Goal: Task Accomplishment & Management: Use online tool/utility

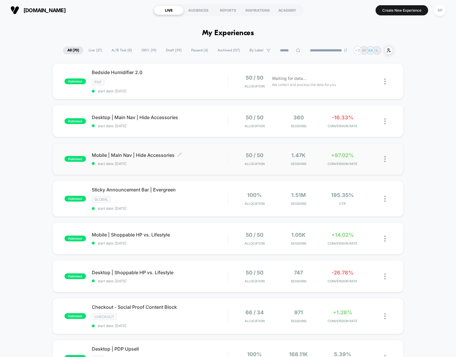
click at [217, 162] on span "start date: [DATE]" at bounding box center [160, 164] width 136 height 4
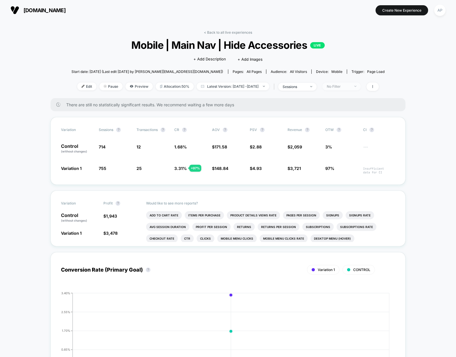
click at [348, 83] on span "No Filter" at bounding box center [342, 87] width 38 height 8
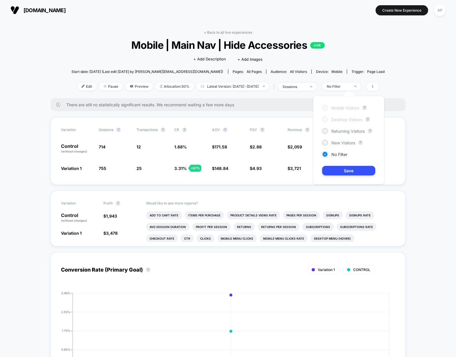
drag, startPoint x: 339, startPoint y: 133, endPoint x: 345, endPoint y: 146, distance: 14.8
click at [339, 133] on span "Returning Visitors" at bounding box center [348, 131] width 33 height 5
click at [353, 168] on button "Save" at bounding box center [348, 171] width 53 height 10
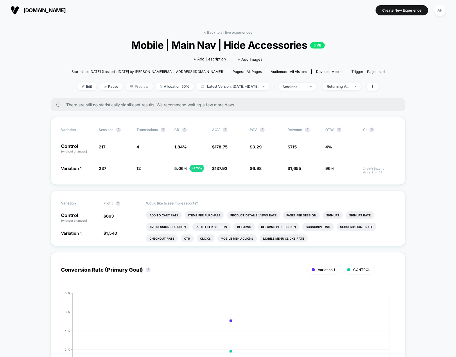
click at [126, 85] on span "Preview" at bounding box center [139, 87] width 27 height 8
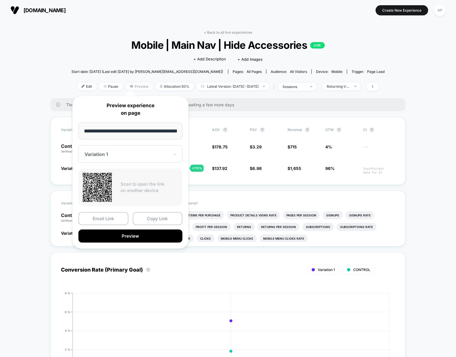
scroll to position [0, 51]
click at [134, 155] on div at bounding box center [127, 154] width 85 height 6
click at [111, 233] on button "Preview" at bounding box center [130, 236] width 104 height 13
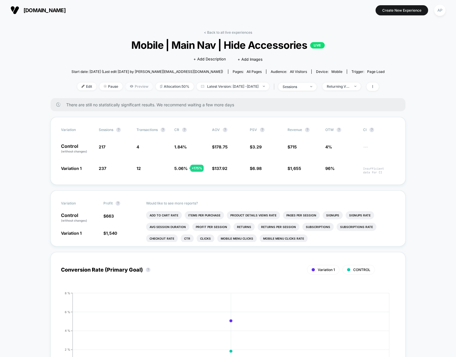
click at [133, 87] on span "Preview" at bounding box center [139, 87] width 27 height 8
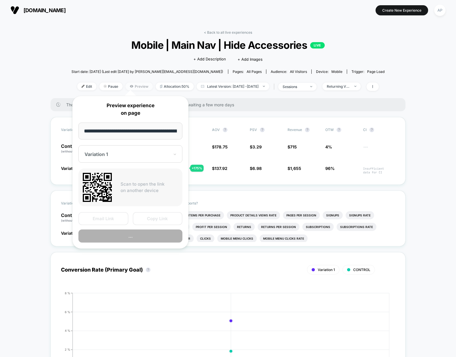
scroll to position [0, 51]
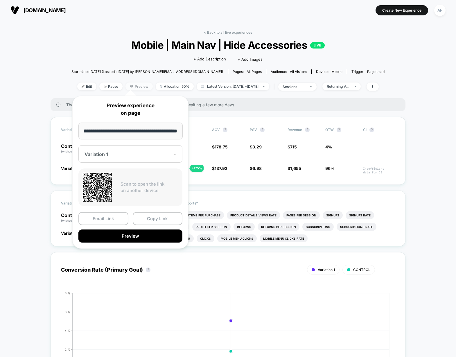
click at [133, 87] on span "Preview" at bounding box center [139, 87] width 27 height 8
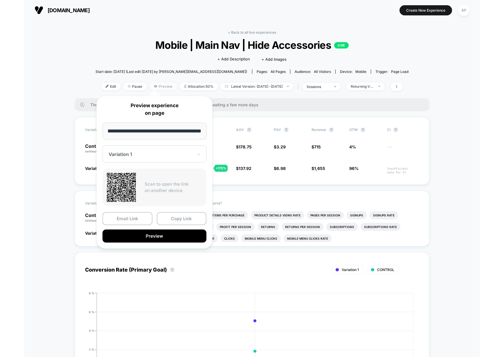
scroll to position [0, 0]
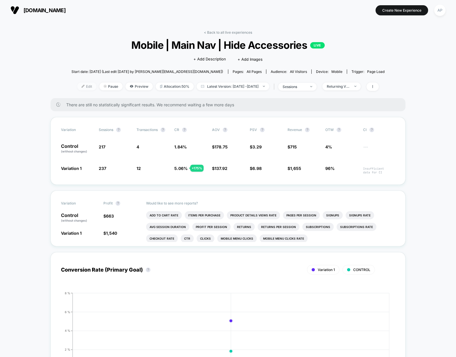
click at [82, 86] on span "Edit" at bounding box center [86, 87] width 19 height 8
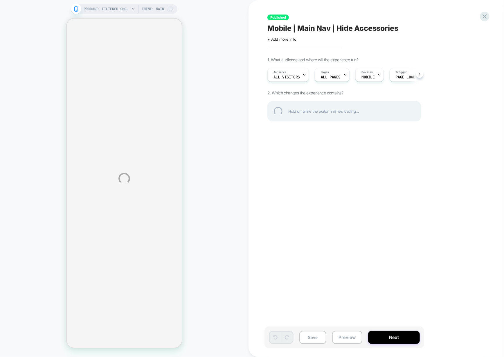
click at [346, 338] on div "PRODUCT: Filtered Showerhead [the canopy shower head] PRODUCT: Filtered Showerh…" at bounding box center [252, 178] width 504 height 357
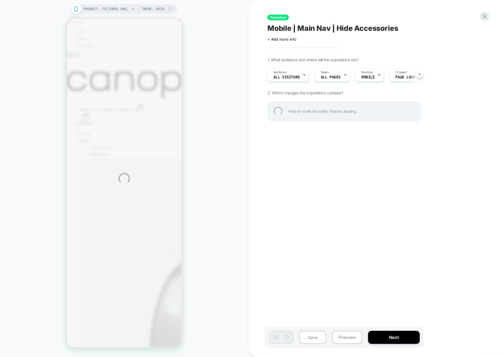
click at [343, 338] on div "PRODUCT: Filtered Showerhead [the canopy shower head] PRODUCT: Filtered Showerh…" at bounding box center [252, 178] width 504 height 357
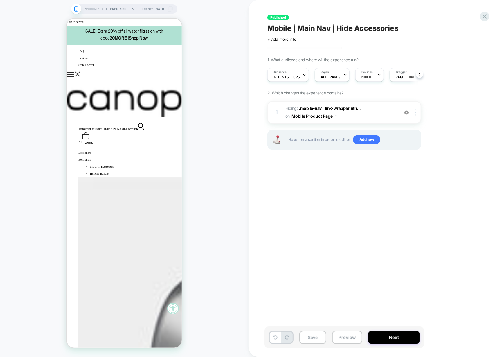
click at [343, 338] on button "Preview" at bounding box center [347, 337] width 30 height 13
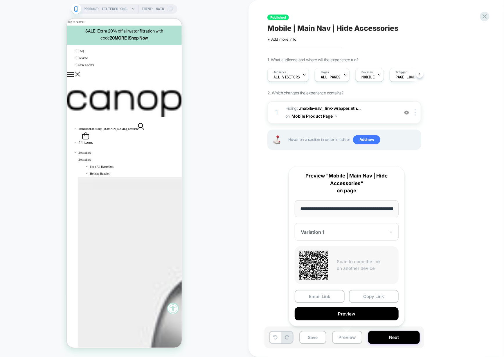
scroll to position [0, 100]
click at [332, 116] on button "Mobile Product Page" at bounding box center [315, 116] width 46 height 8
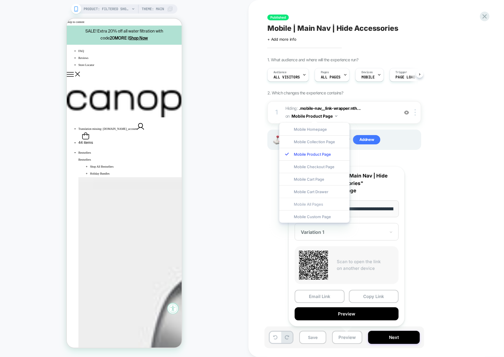
click at [318, 203] on div "Mobile All Pages" at bounding box center [315, 204] width 70 height 12
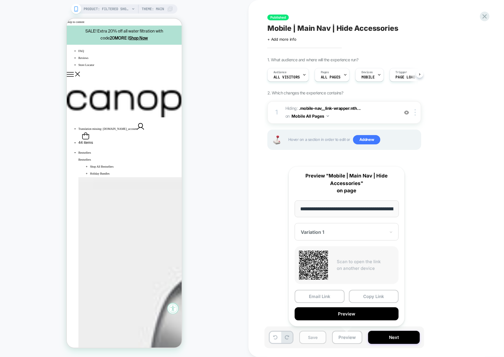
click at [322, 339] on button "Save" at bounding box center [313, 337] width 27 height 13
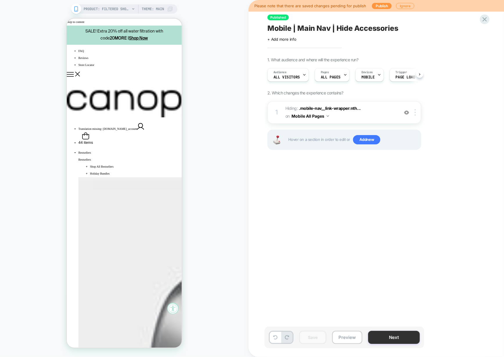
click at [397, 342] on button "Next" at bounding box center [394, 337] width 52 height 13
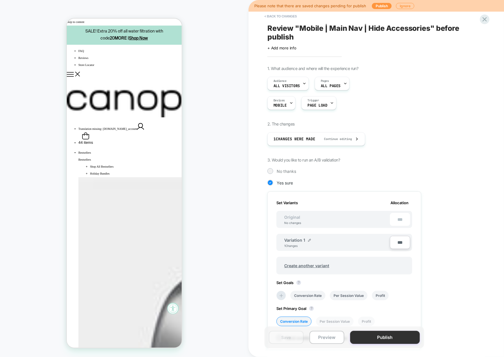
click at [397, 338] on button "Publish" at bounding box center [385, 337] width 70 height 13
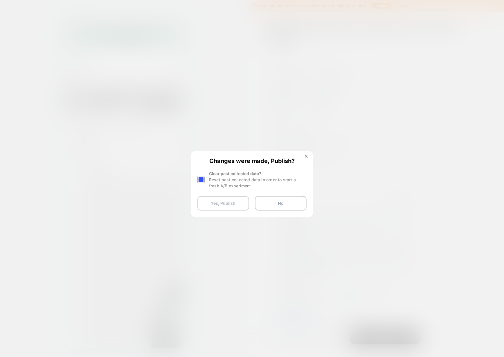
click at [216, 203] on button "Yes, Publish" at bounding box center [224, 203] width 52 height 15
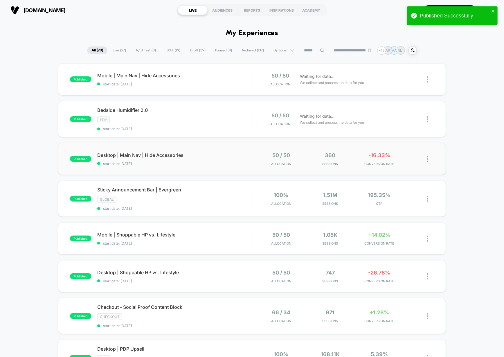
click at [216, 166] on div "published Desktop | Main Nav | Hide Accessories start date: [DATE] 50 / 50 Allo…" at bounding box center [252, 159] width 389 height 32
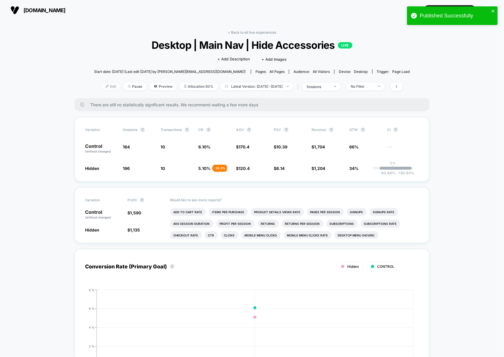
click at [102, 87] on span "Edit" at bounding box center [110, 87] width 19 height 8
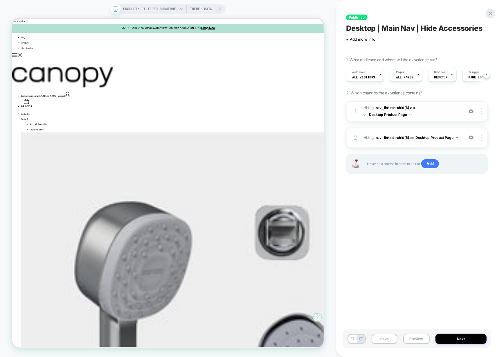
click at [407, 114] on button "Desktop Product Page" at bounding box center [390, 114] width 43 height 7
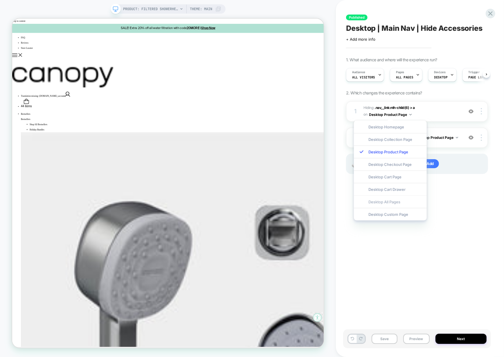
click at [399, 201] on div "Desktop All Pages" at bounding box center [390, 202] width 73 height 12
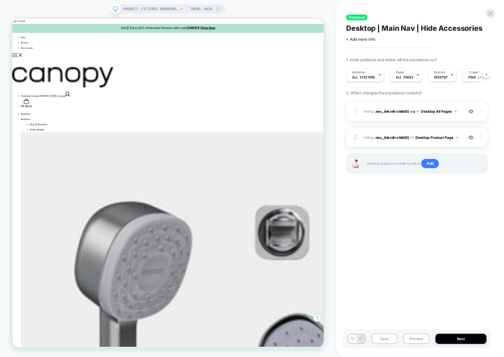
click at [432, 136] on button "Desktop Product Page" at bounding box center [437, 137] width 43 height 7
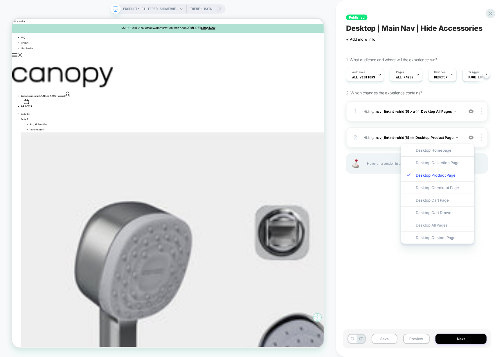
click at [431, 227] on div "Desktop All Pages" at bounding box center [438, 225] width 73 height 12
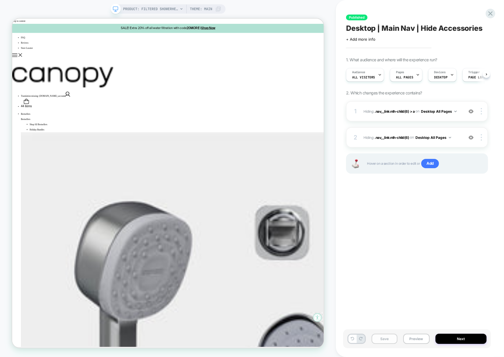
click at [386, 342] on button "Save" at bounding box center [385, 339] width 26 height 10
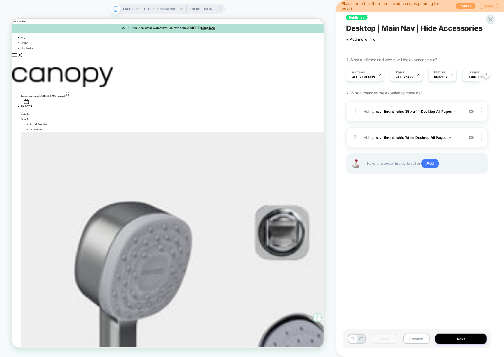
click at [456, 6] on button "Publish" at bounding box center [466, 6] width 20 height 6
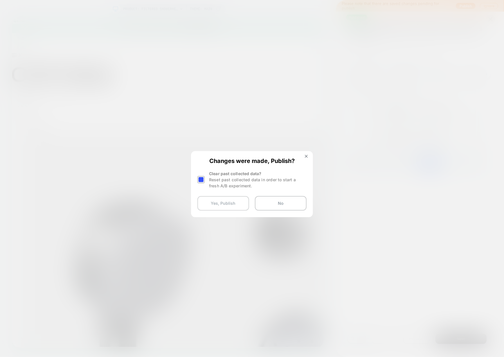
click at [228, 208] on button "Yes, Publish" at bounding box center [224, 203] width 52 height 15
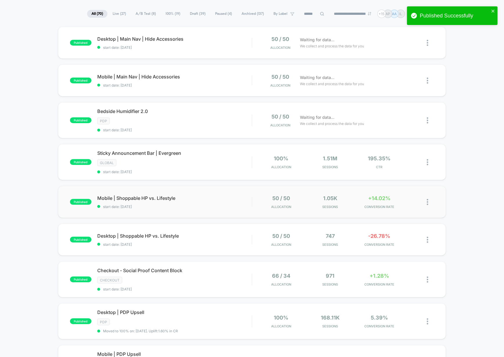
scroll to position [43, 0]
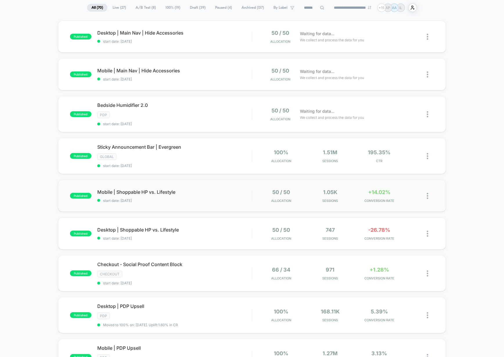
click at [229, 203] on div "published Mobile | Shoppable HP vs. Lifestyle start date: [DATE] 50 / 50 Alloca…" at bounding box center [252, 196] width 389 height 32
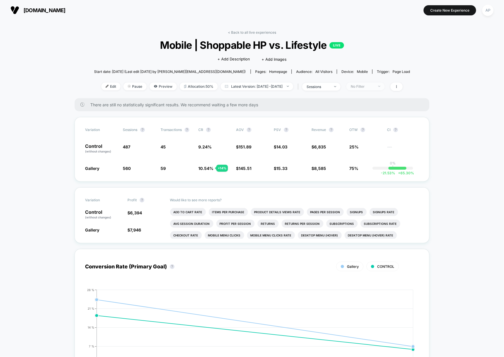
click at [364, 87] on div "No Filter" at bounding box center [362, 86] width 23 height 4
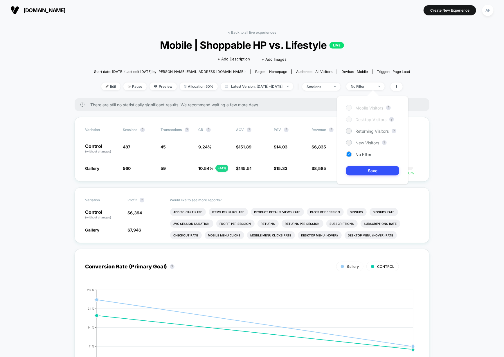
drag, startPoint x: 364, startPoint y: 143, endPoint x: 366, endPoint y: 150, distance: 7.3
click at [364, 143] on span "New Visitors" at bounding box center [368, 142] width 24 height 5
click at [369, 170] on button "Save" at bounding box center [372, 171] width 53 height 10
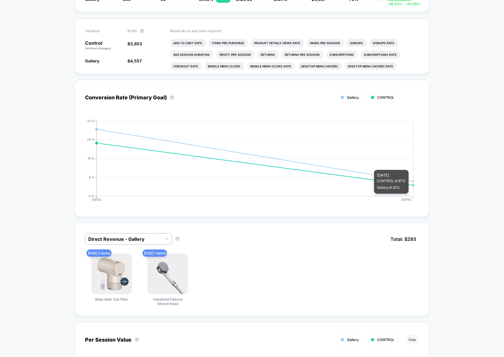
scroll to position [170, 0]
